Goal: Task Accomplishment & Management: Use online tool/utility

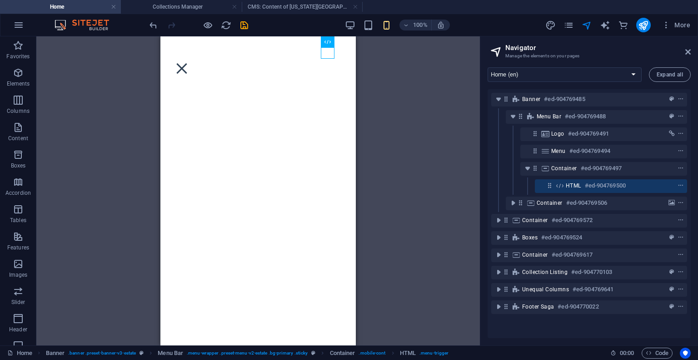
scroll to position [1182, 0]
click at [189, 63] on div at bounding box center [182, 68] width 14 height 11
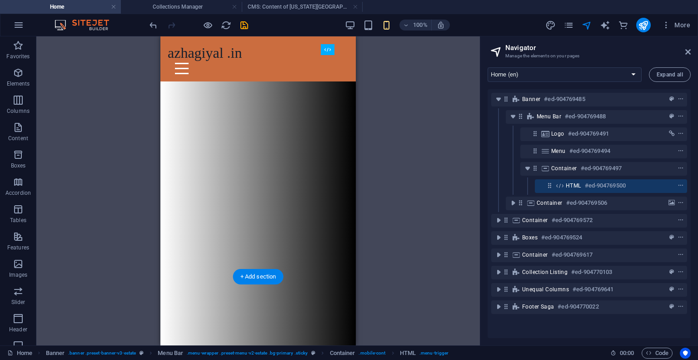
scroll to position [0, 0]
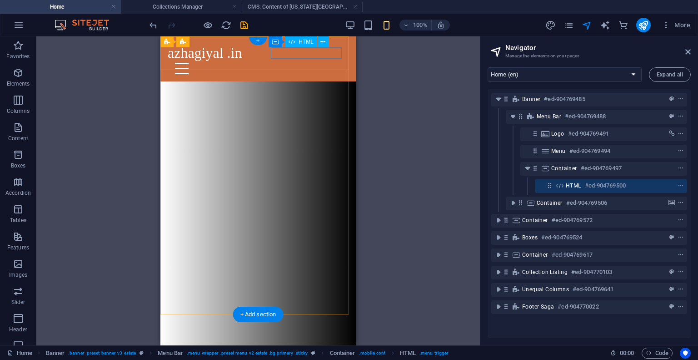
click at [327, 63] on div at bounding box center [258, 68] width 166 height 11
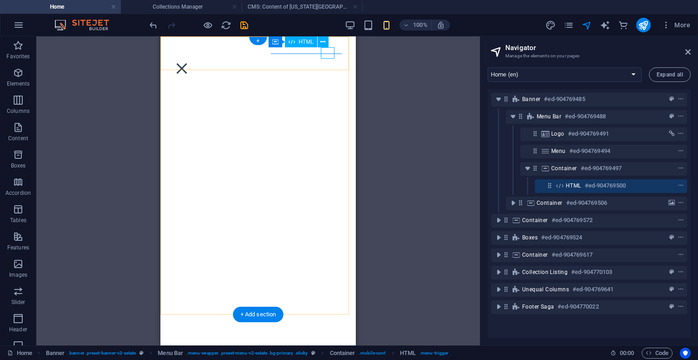
click at [540, 186] on div "HTML #ed-904769500" at bounding box center [611, 186] width 152 height 14
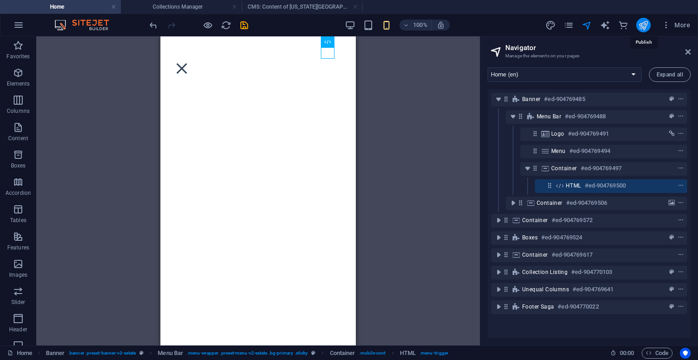
click at [647, 29] on icon "publish" at bounding box center [643, 25] width 10 height 10
